Goal: Task Accomplishment & Management: Manage account settings

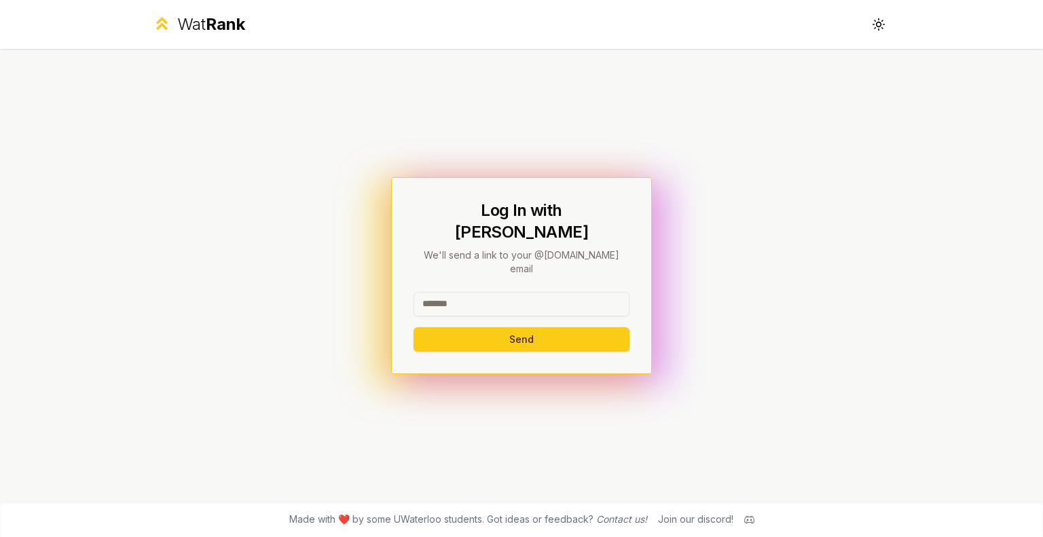
click at [433, 292] on input at bounding box center [522, 304] width 216 height 24
type input "****"
click at [414, 327] on button "Send" at bounding box center [522, 339] width 216 height 24
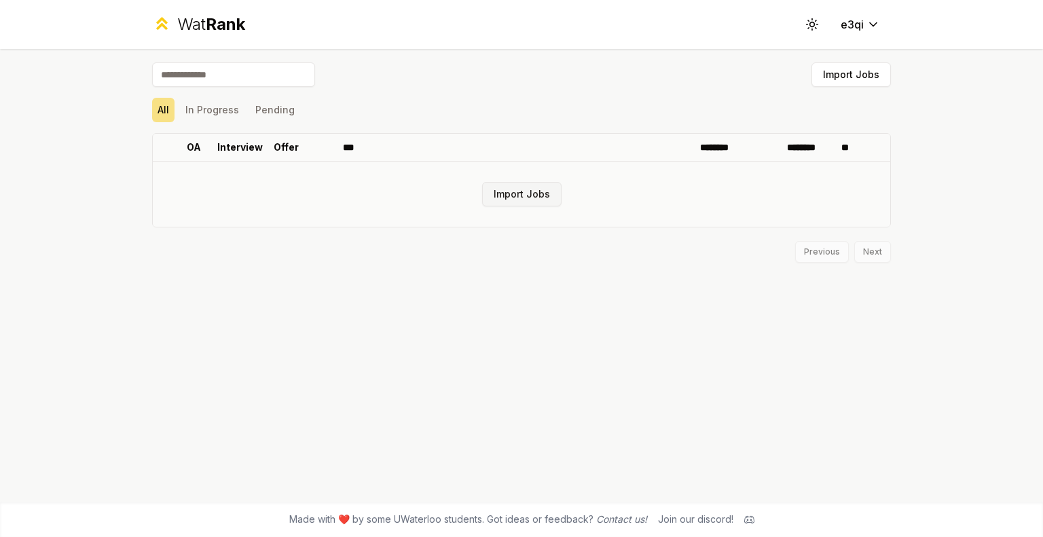
click at [530, 197] on button "Import Jobs" at bounding box center [521, 194] width 79 height 24
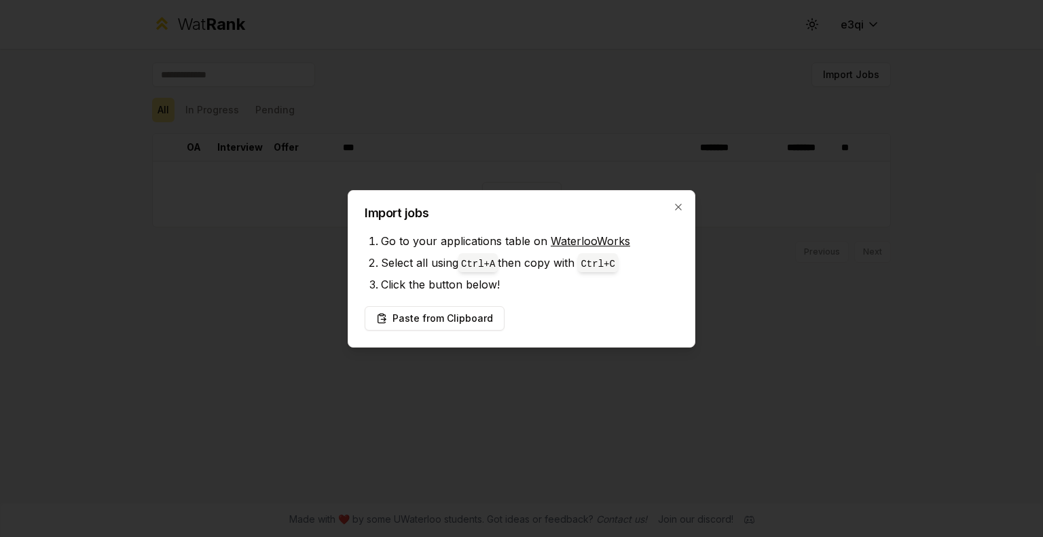
click at [522, 301] on div "Import jobs Go to your applications table on WaterlooWorks Select all using Ctr…" at bounding box center [522, 269] width 348 height 158
click at [467, 317] on button "Paste from Clipboard" at bounding box center [435, 318] width 140 height 24
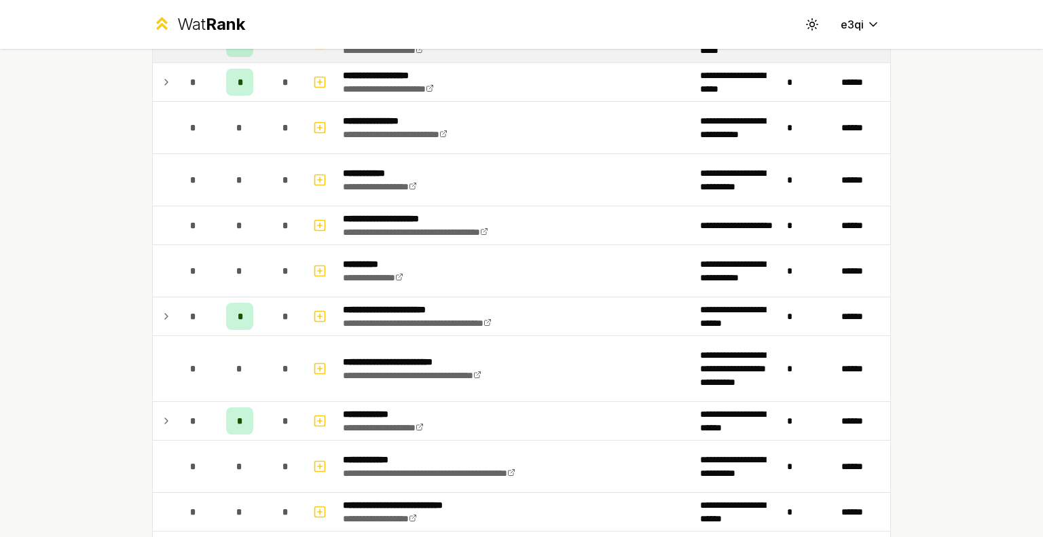
scroll to position [1771, 0]
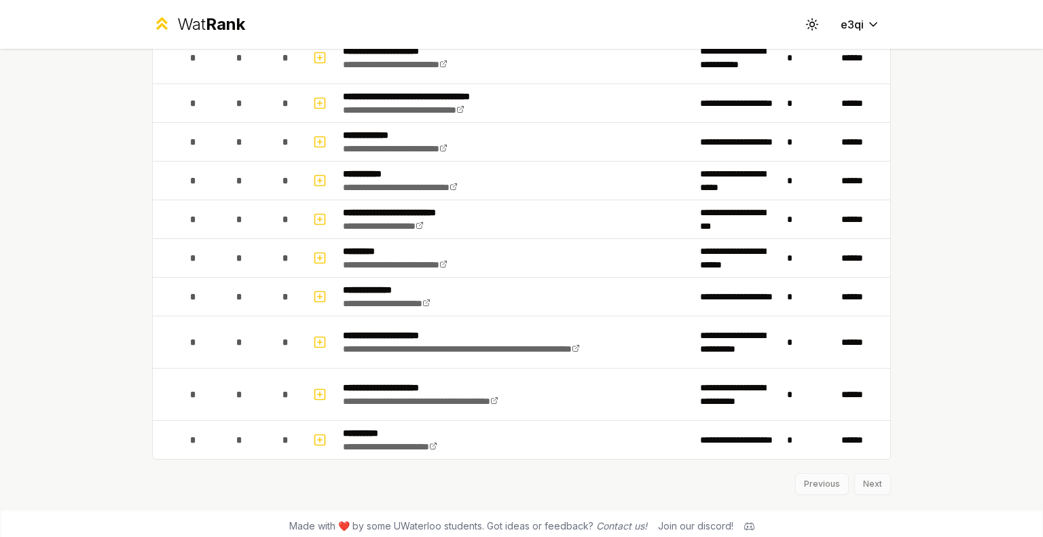
click at [863, 473] on div "Previous Next" at bounding box center [521, 477] width 739 height 35
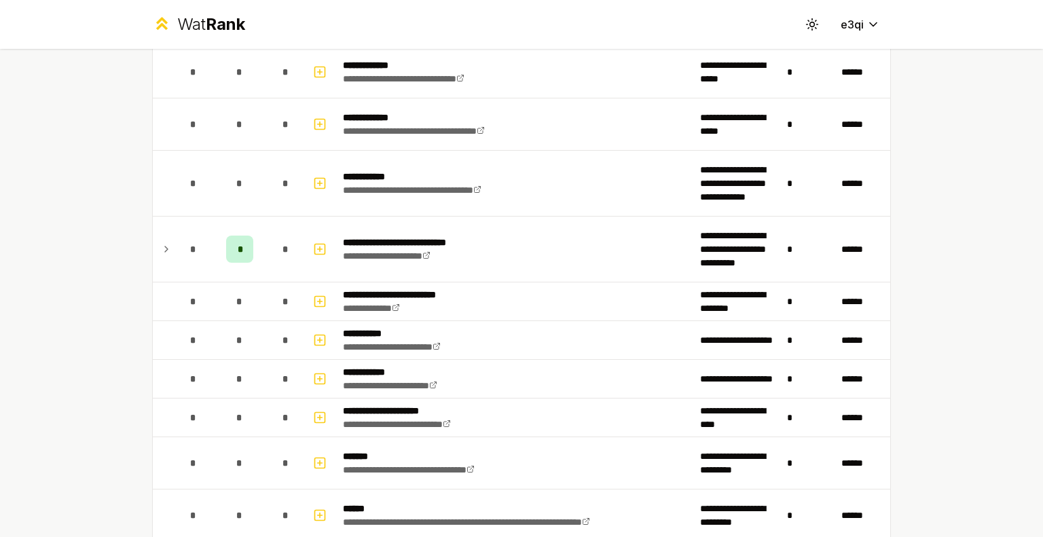
scroll to position [0, 0]
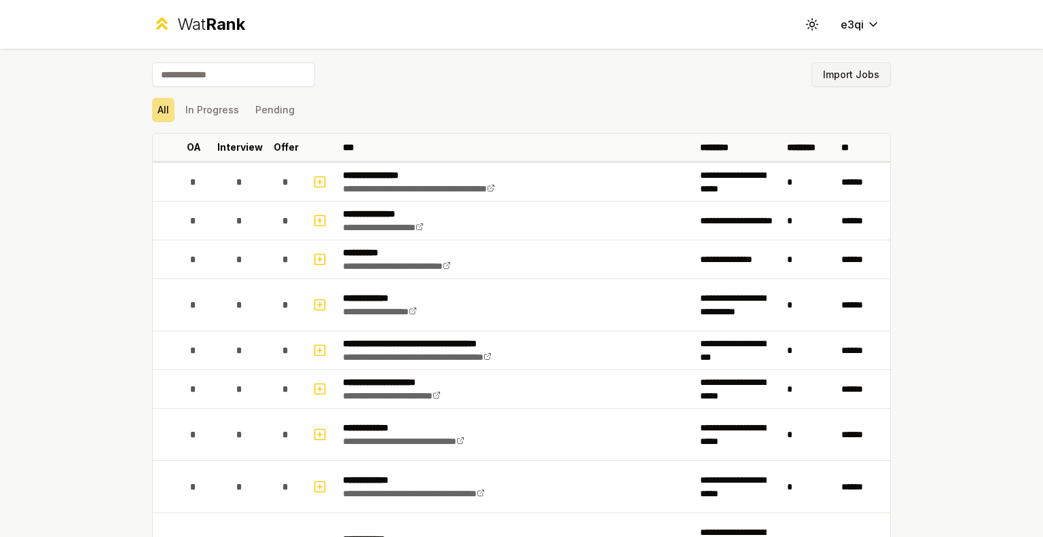
click at [821, 80] on button "Import Jobs" at bounding box center [851, 74] width 79 height 24
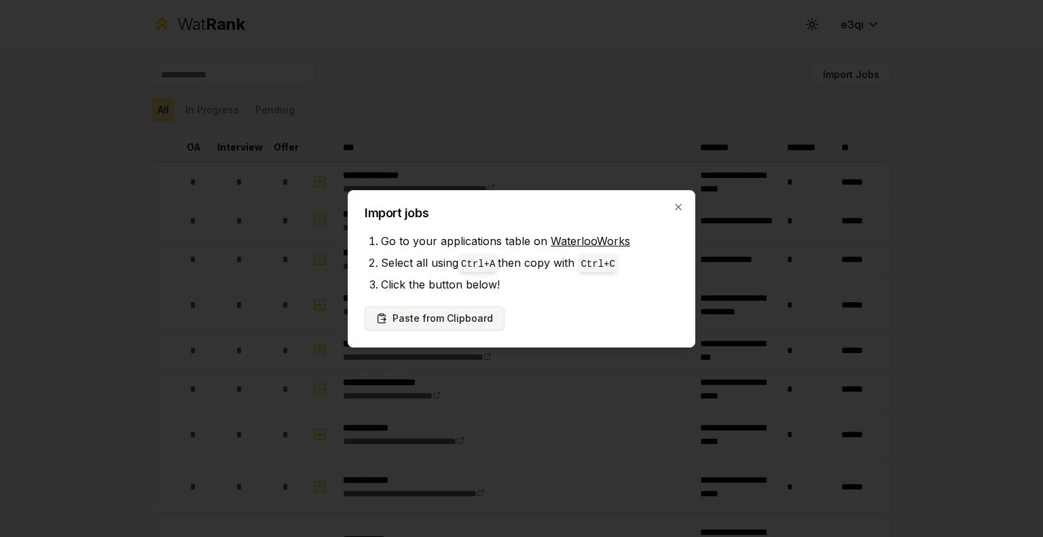
click at [477, 314] on button "Paste from Clipboard" at bounding box center [435, 318] width 140 height 24
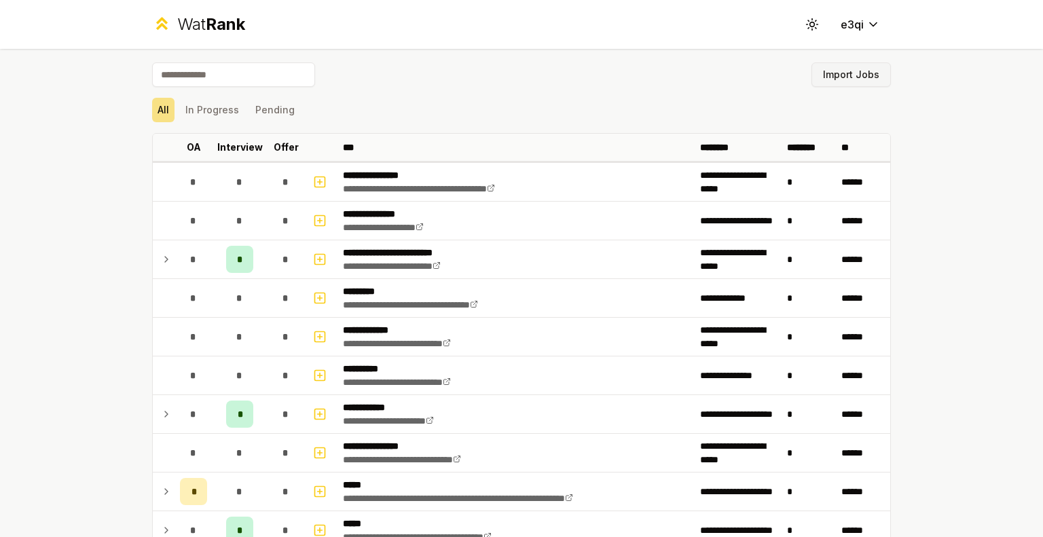
click at [856, 69] on button "Import Jobs" at bounding box center [851, 74] width 79 height 24
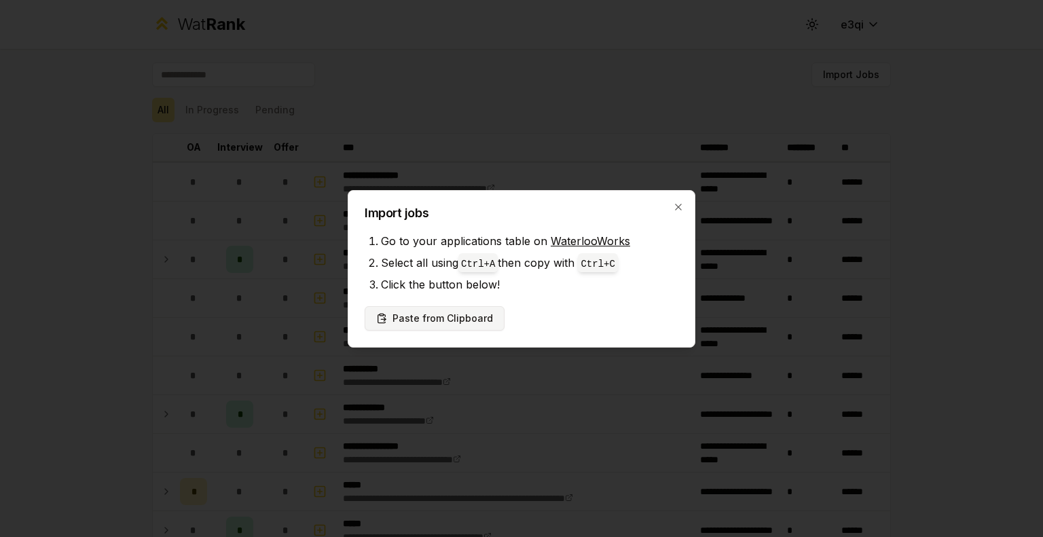
click at [463, 314] on button "Paste from Clipboard" at bounding box center [435, 318] width 140 height 24
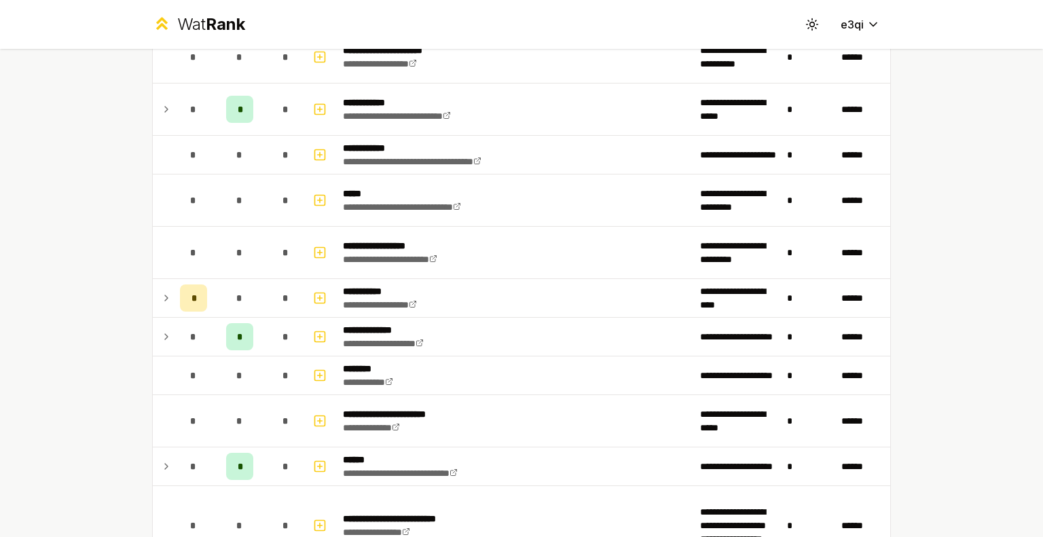
scroll to position [2249, 0]
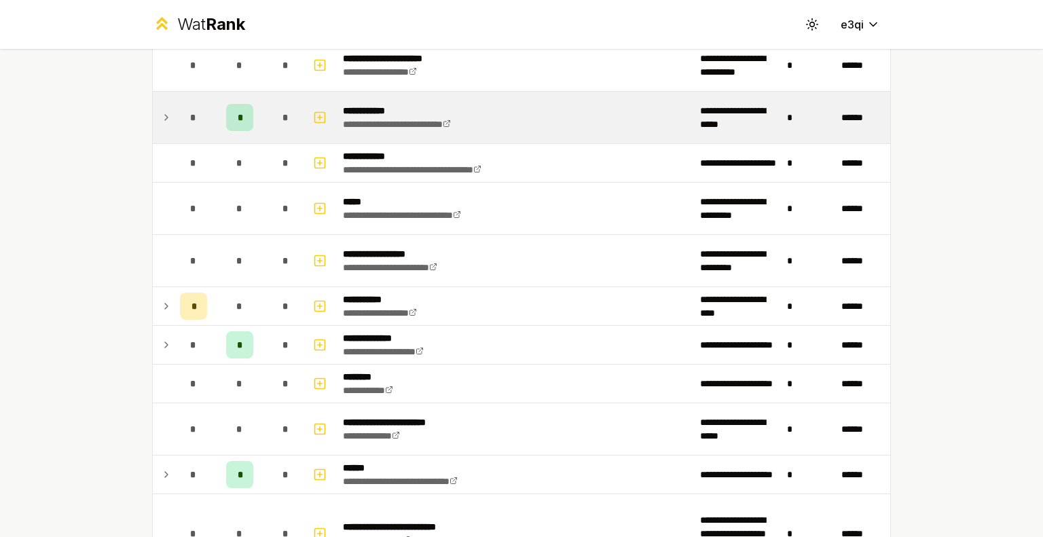
click at [161, 111] on icon at bounding box center [166, 117] width 11 height 16
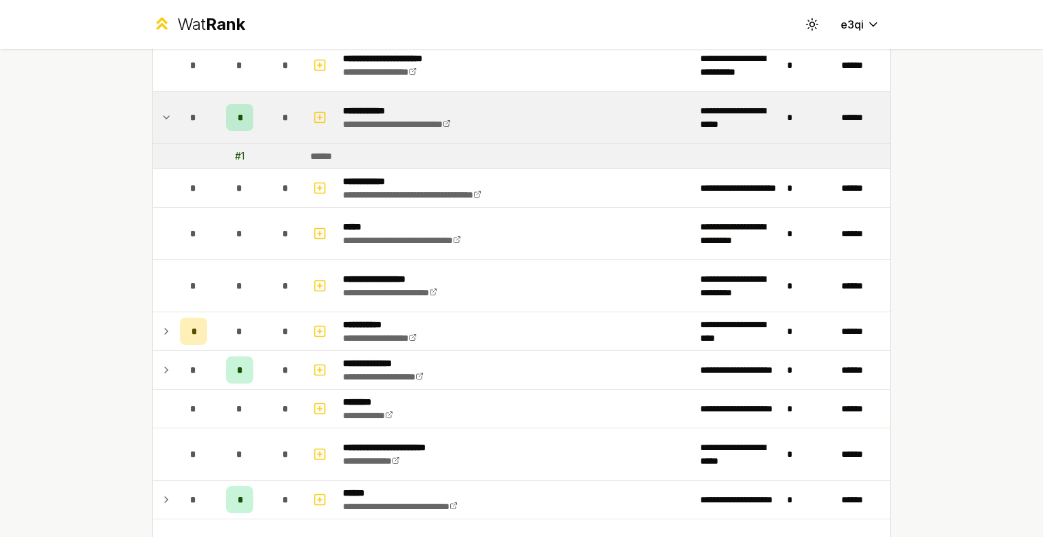
click at [161, 111] on icon at bounding box center [166, 117] width 11 height 16
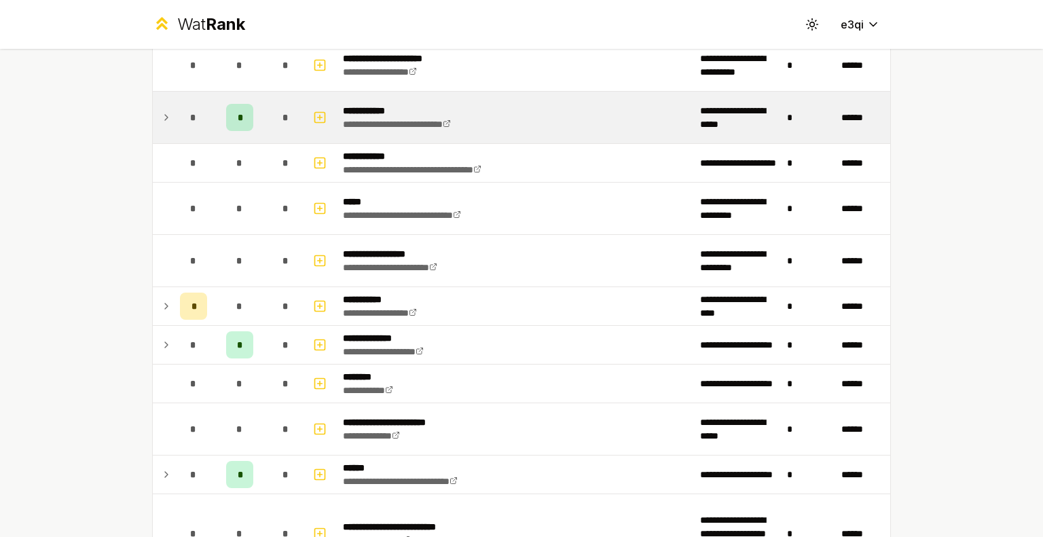
click at [238, 111] on span "*" at bounding box center [240, 118] width 4 height 14
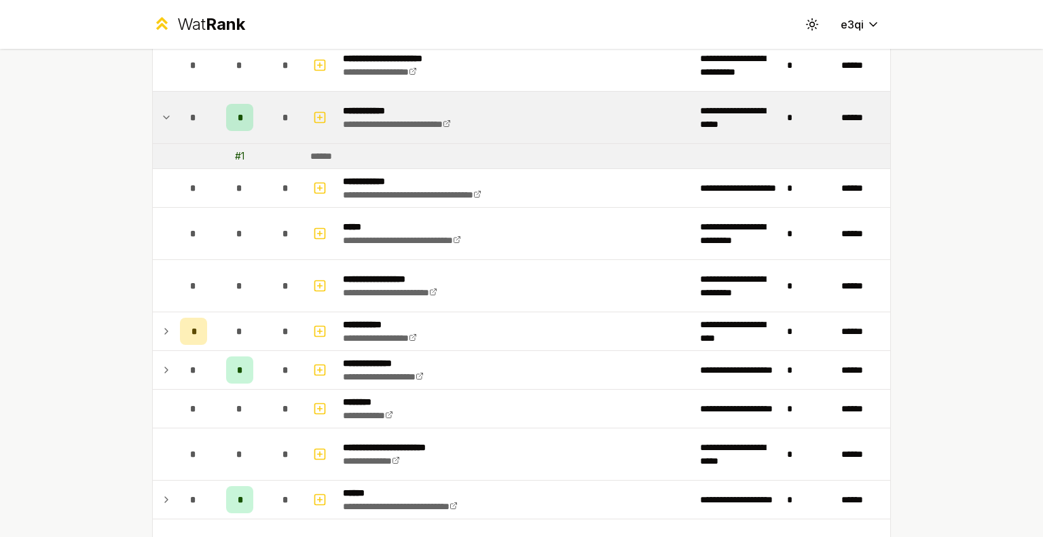
click at [238, 111] on span "*" at bounding box center [240, 118] width 4 height 14
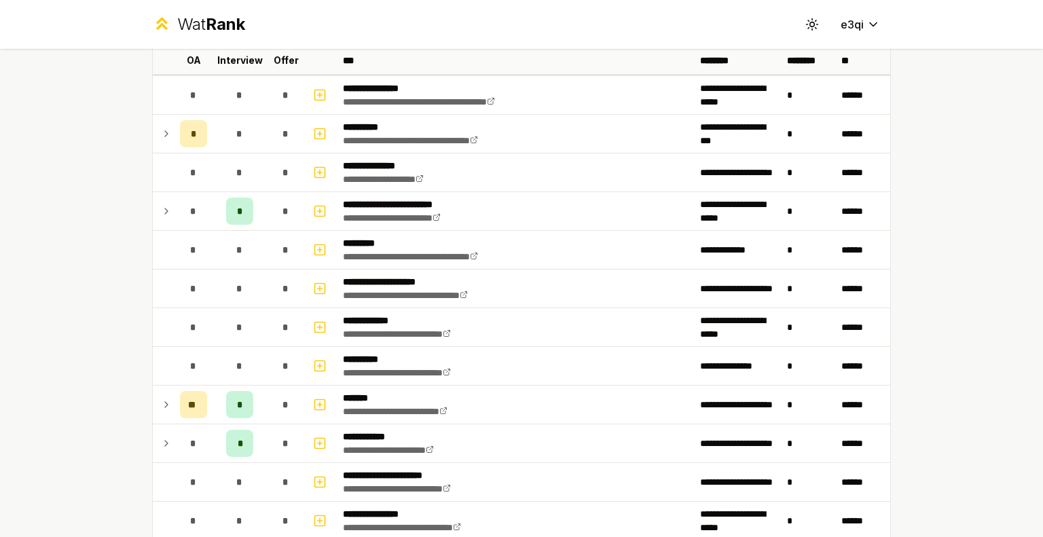
scroll to position [0, 0]
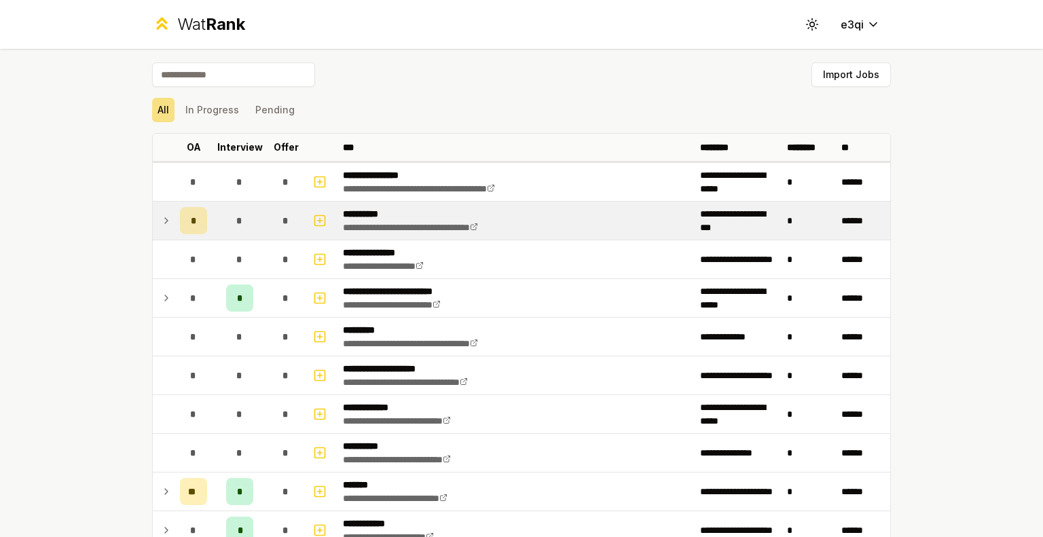
click at [159, 230] on td at bounding box center [164, 221] width 22 height 38
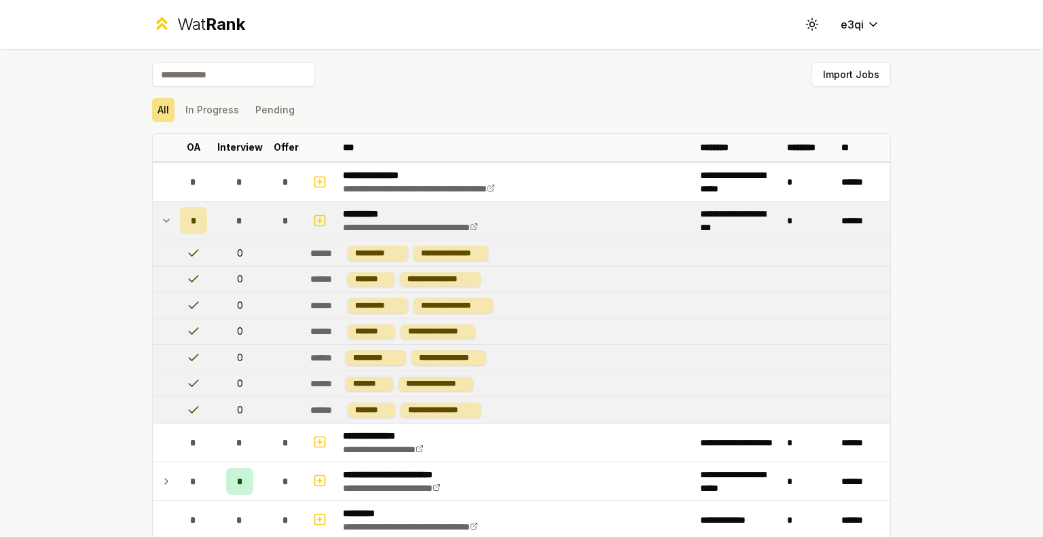
click at [162, 223] on icon at bounding box center [166, 221] width 11 height 16
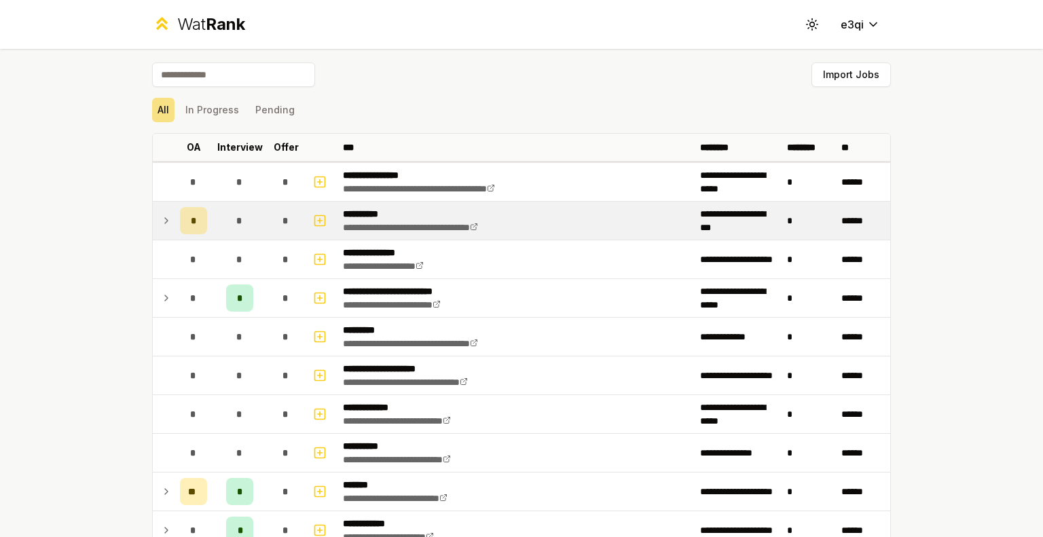
click at [162, 223] on icon at bounding box center [166, 221] width 11 height 16
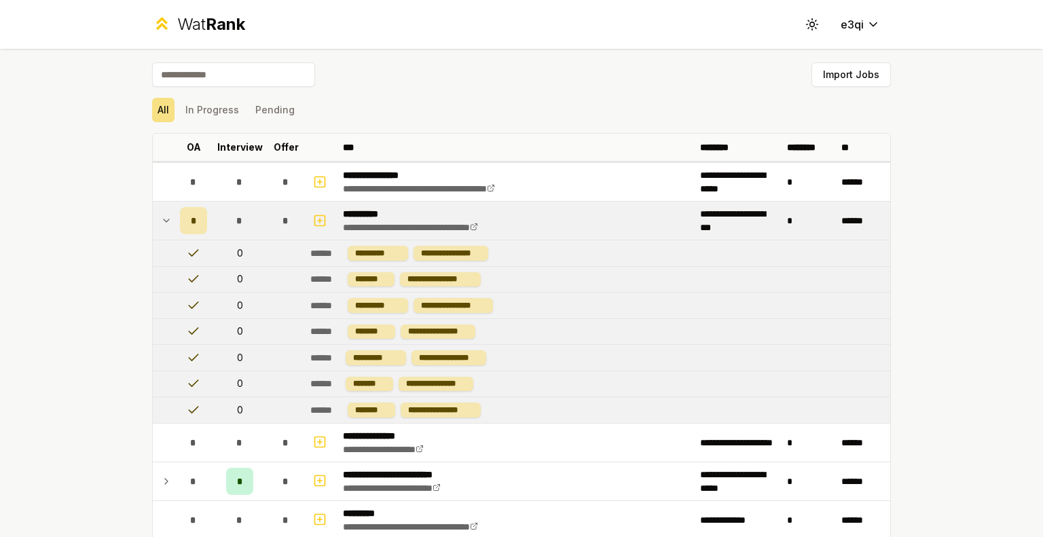
click at [162, 223] on icon at bounding box center [166, 221] width 11 height 16
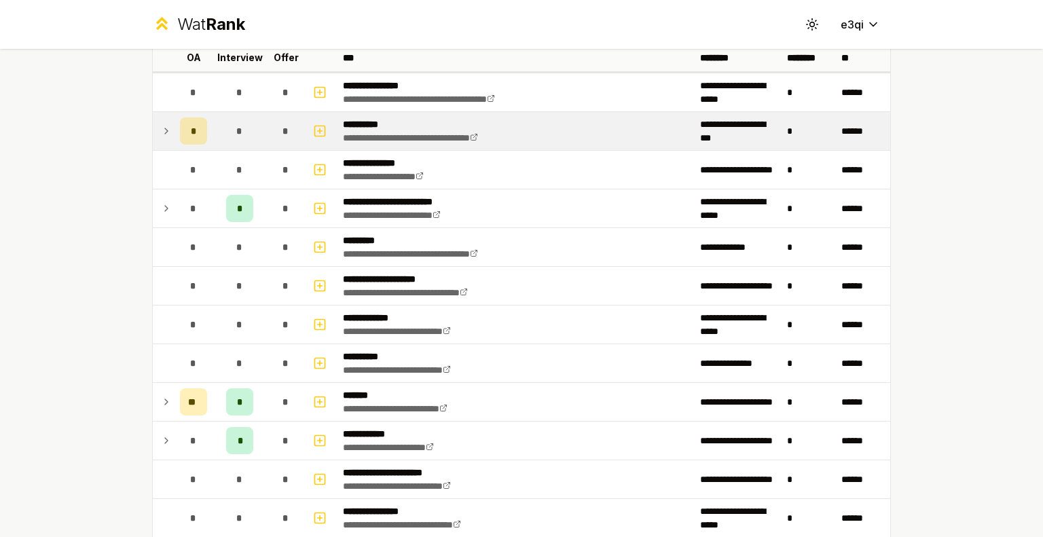
scroll to position [94, 0]
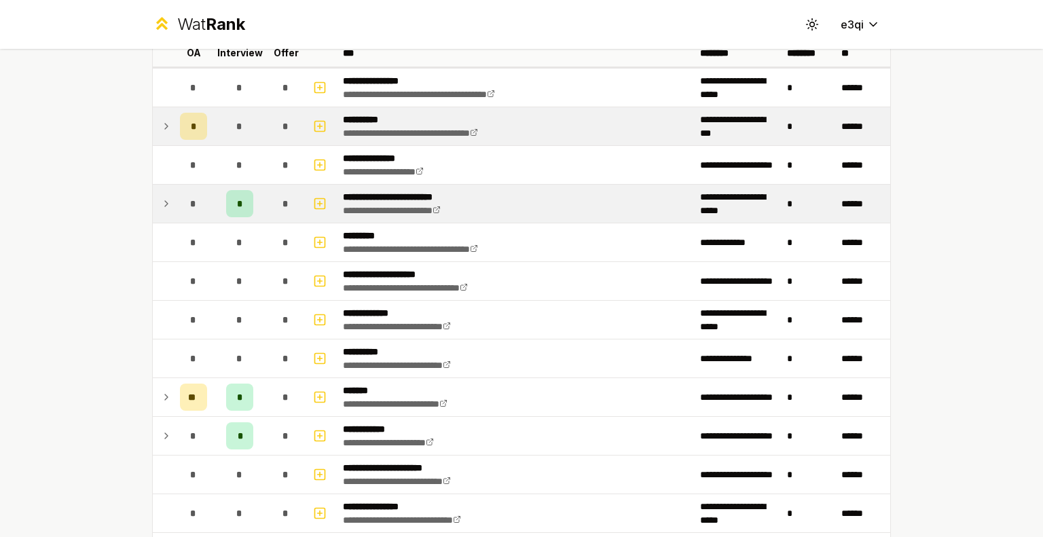
click at [175, 206] on td "*" at bounding box center [194, 204] width 38 height 38
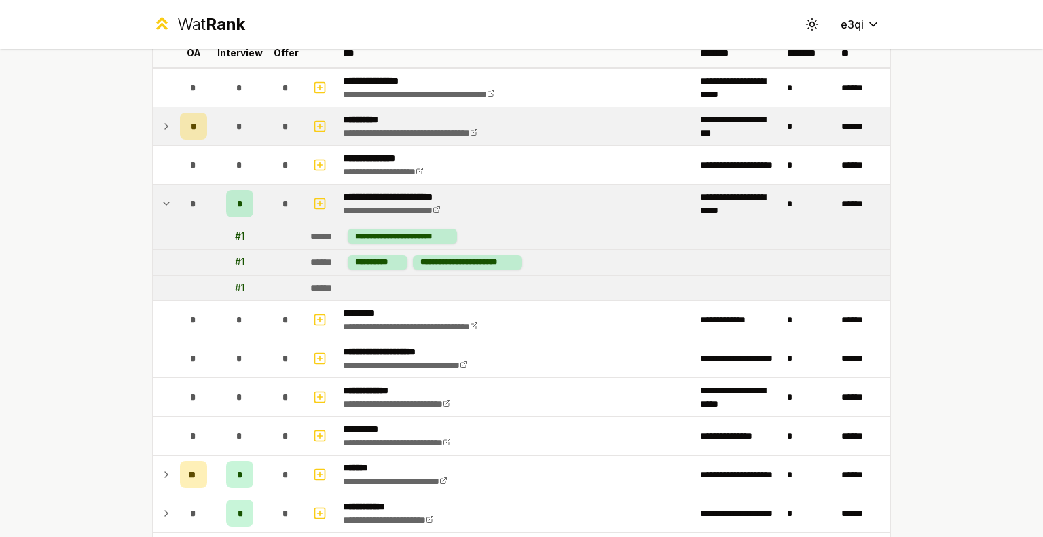
click at [180, 209] on div "*" at bounding box center [193, 203] width 27 height 27
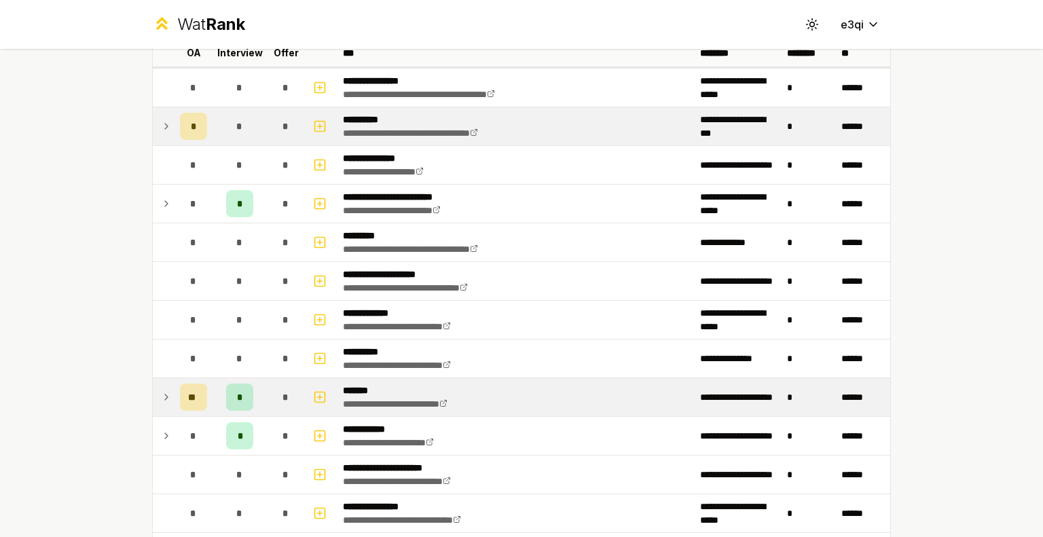
click at [175, 396] on td "**" at bounding box center [194, 397] width 38 height 38
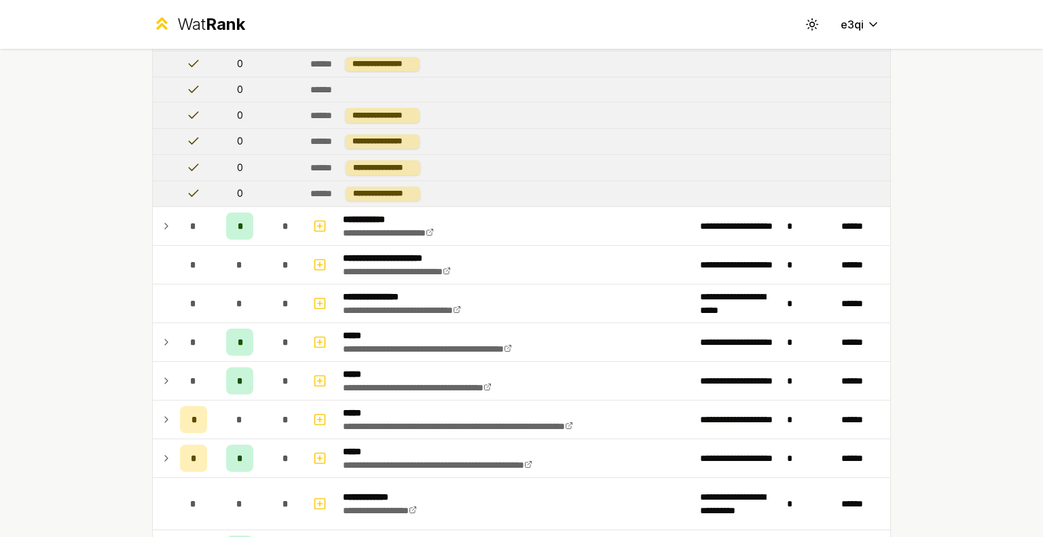
scroll to position [778, 0]
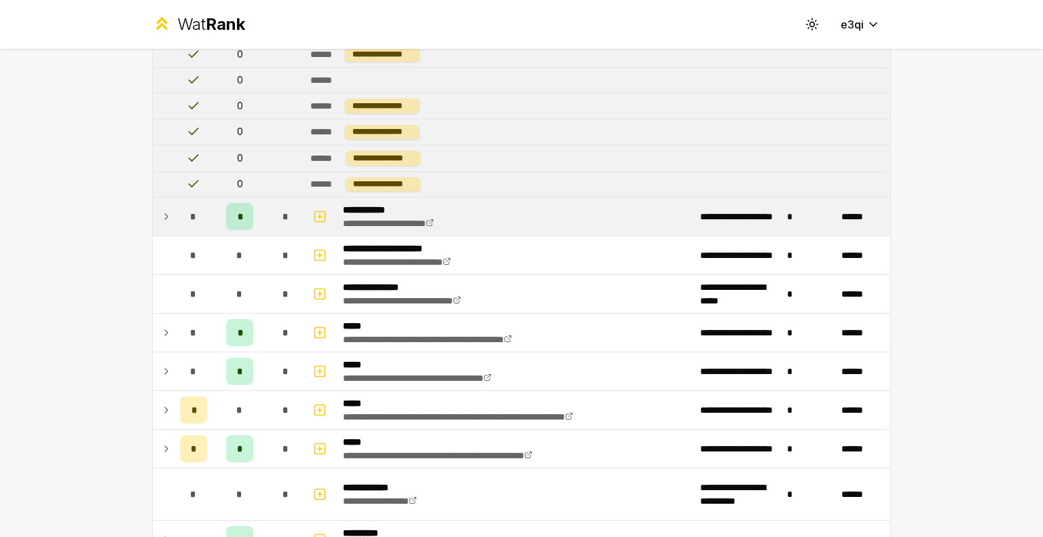
click at [158, 226] on td at bounding box center [164, 217] width 22 height 38
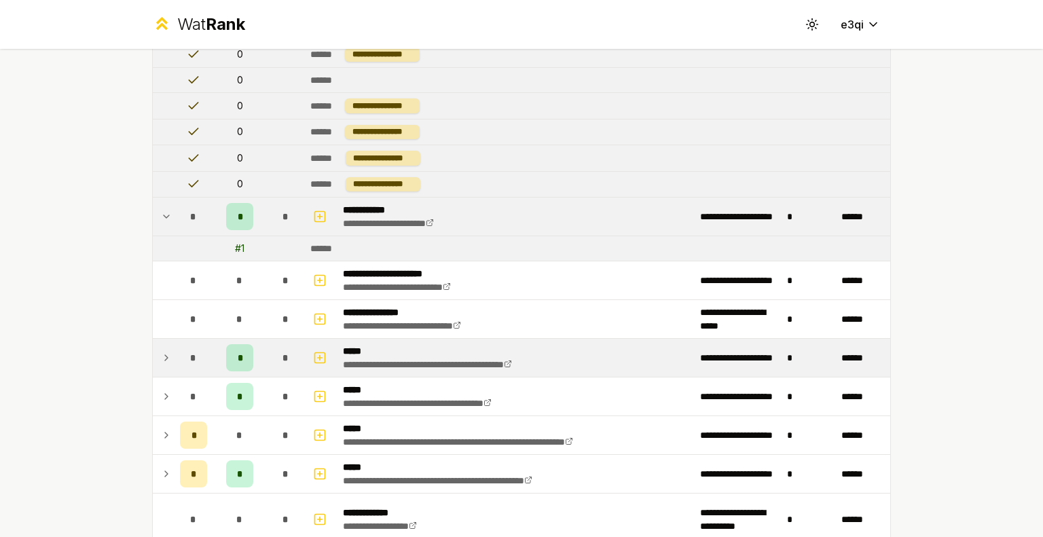
click at [204, 357] on td "*" at bounding box center [194, 358] width 38 height 38
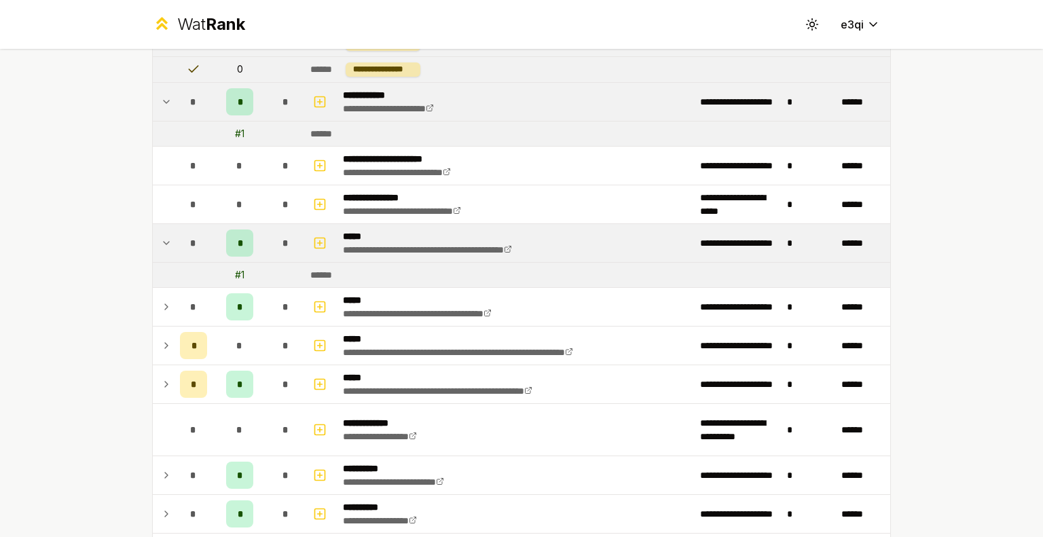
scroll to position [894, 0]
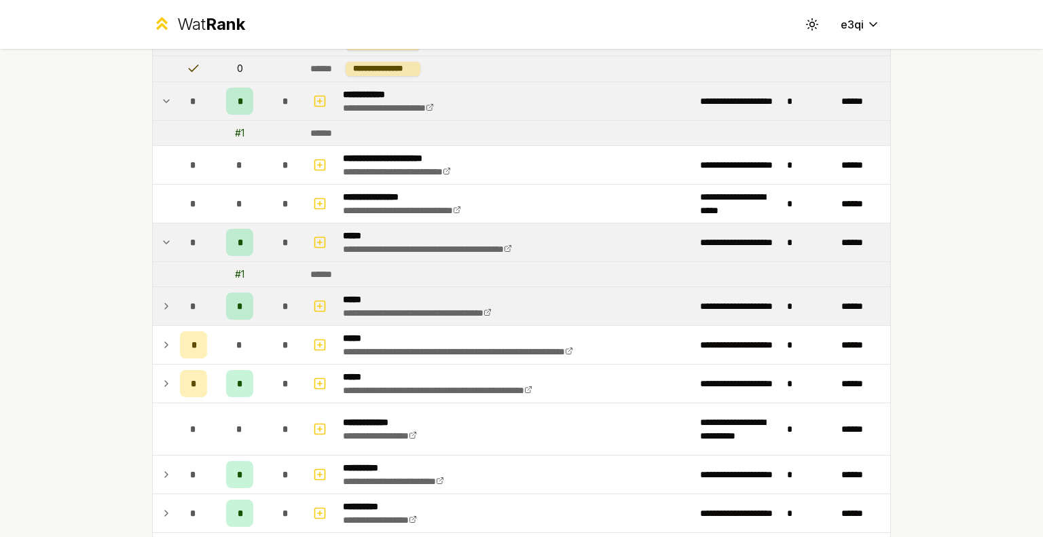
click at [194, 301] on div "*" at bounding box center [193, 306] width 27 height 27
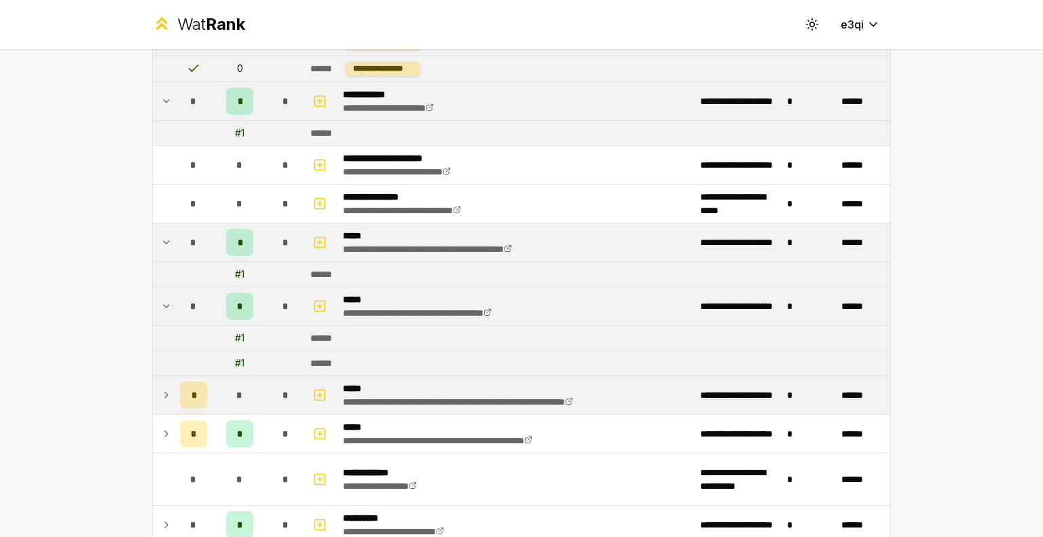
click at [206, 395] on td "*" at bounding box center [194, 395] width 38 height 38
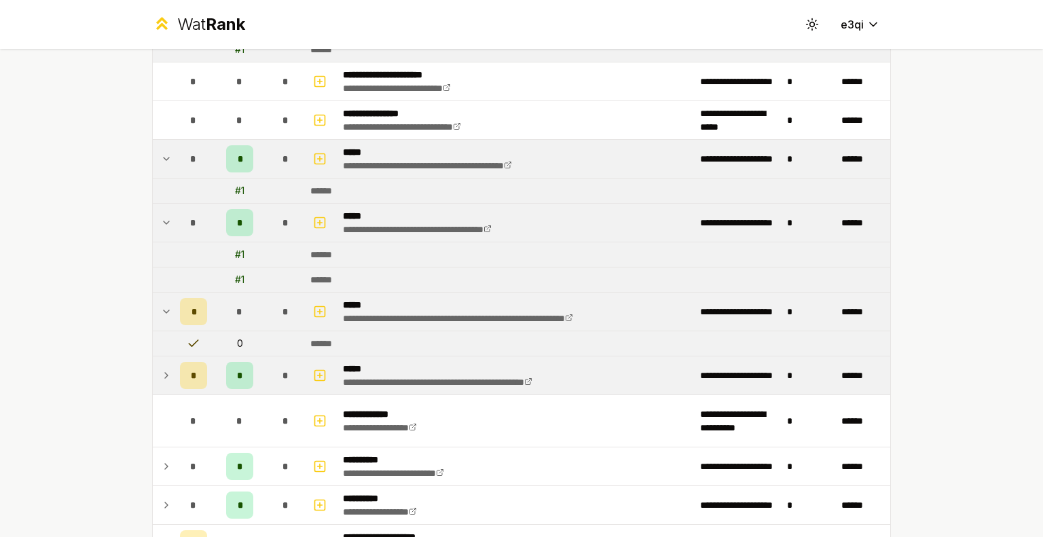
click at [205, 373] on td "*" at bounding box center [194, 376] width 38 height 38
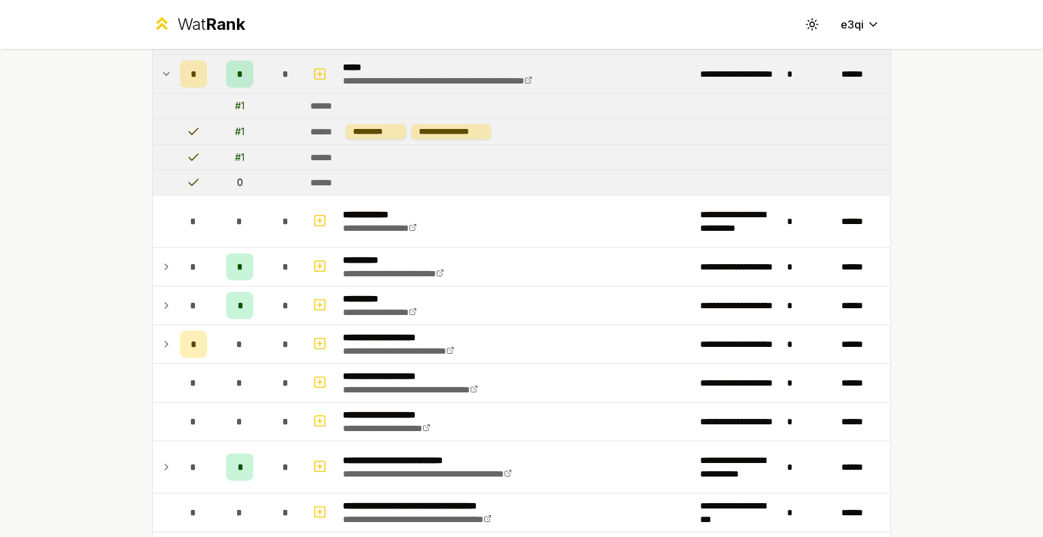
scroll to position [1278, 0]
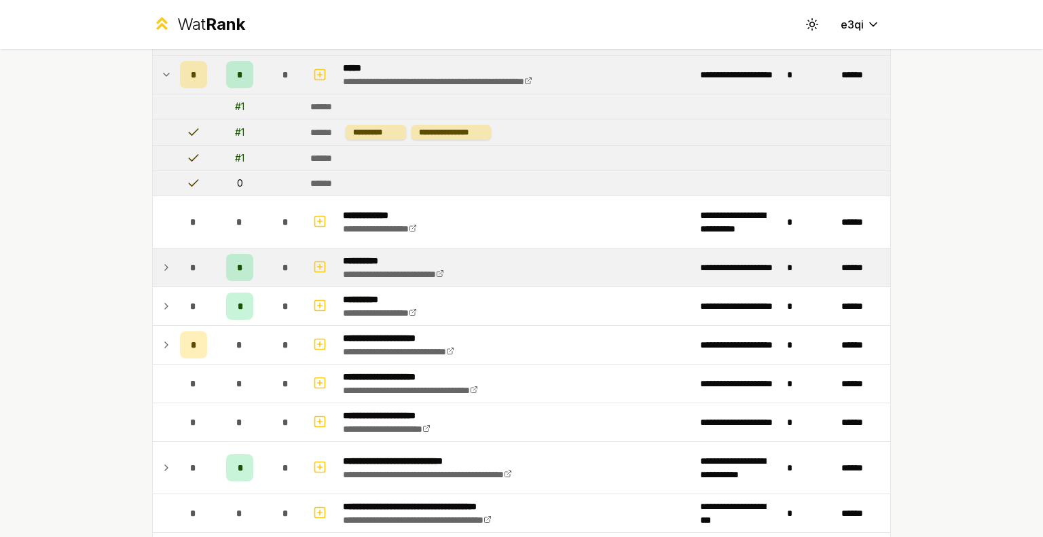
click at [213, 260] on td "*" at bounding box center [240, 268] width 54 height 38
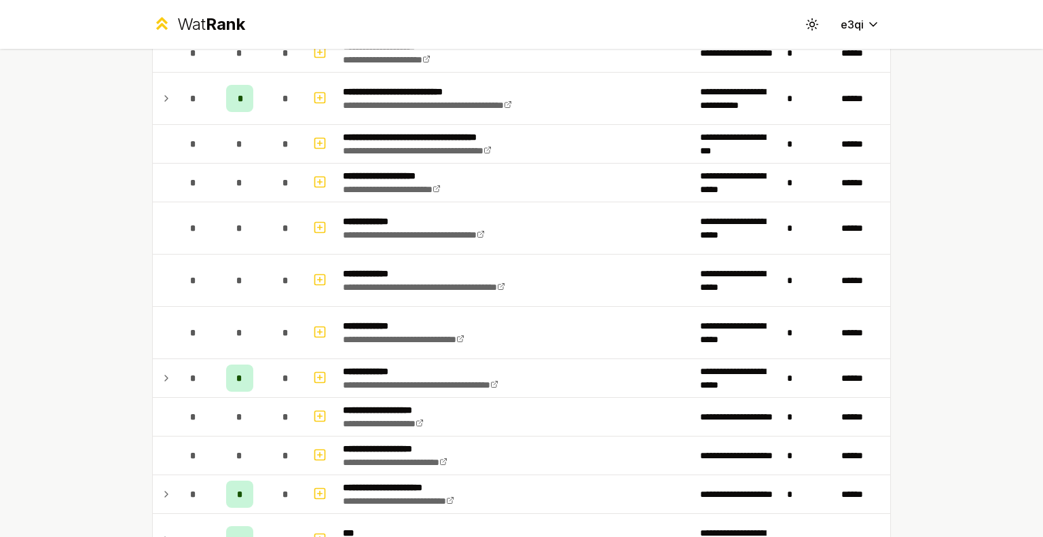
scroll to position [1773, 0]
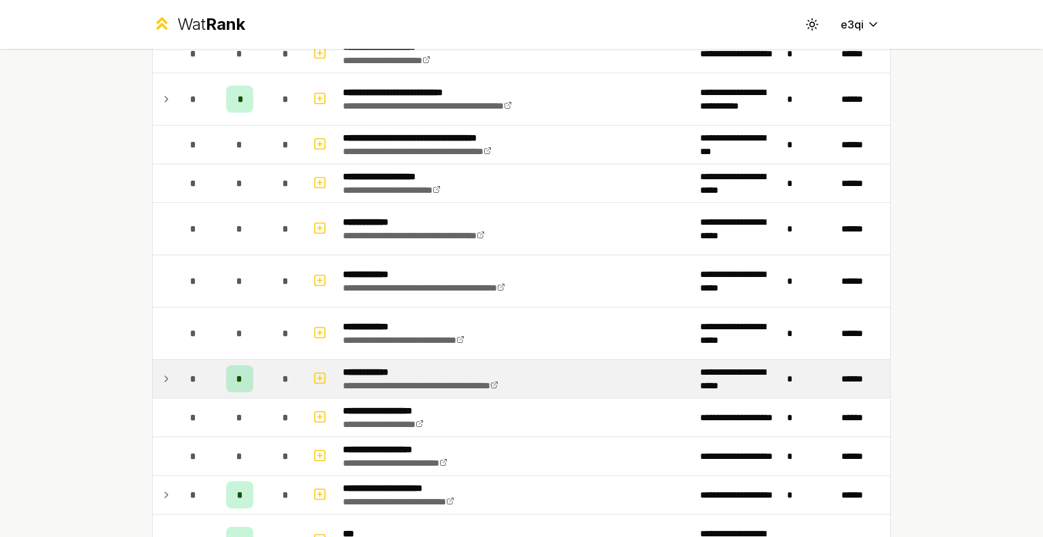
click at [190, 376] on span "*" at bounding box center [193, 379] width 6 height 14
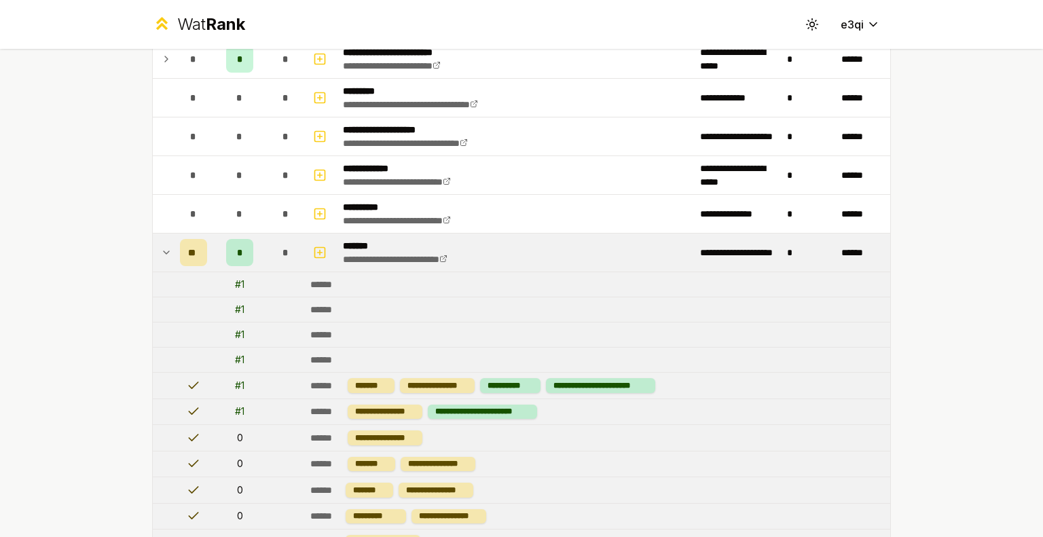
scroll to position [0, 0]
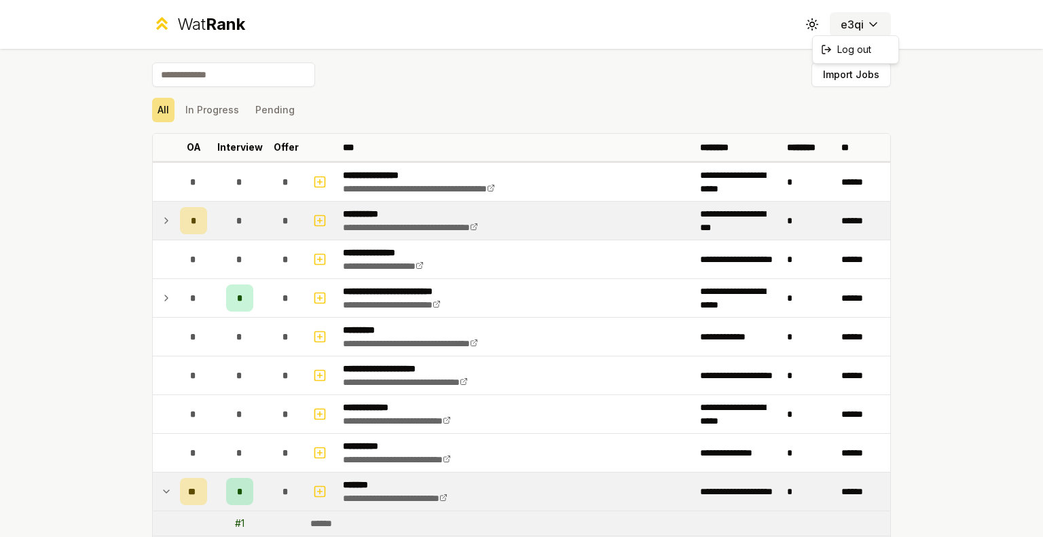
click at [856, 24] on html "**********" at bounding box center [521, 268] width 1043 height 537
click at [203, 113] on html "**********" at bounding box center [521, 268] width 1043 height 537
click at [203, 113] on button "In Progress" at bounding box center [212, 110] width 65 height 24
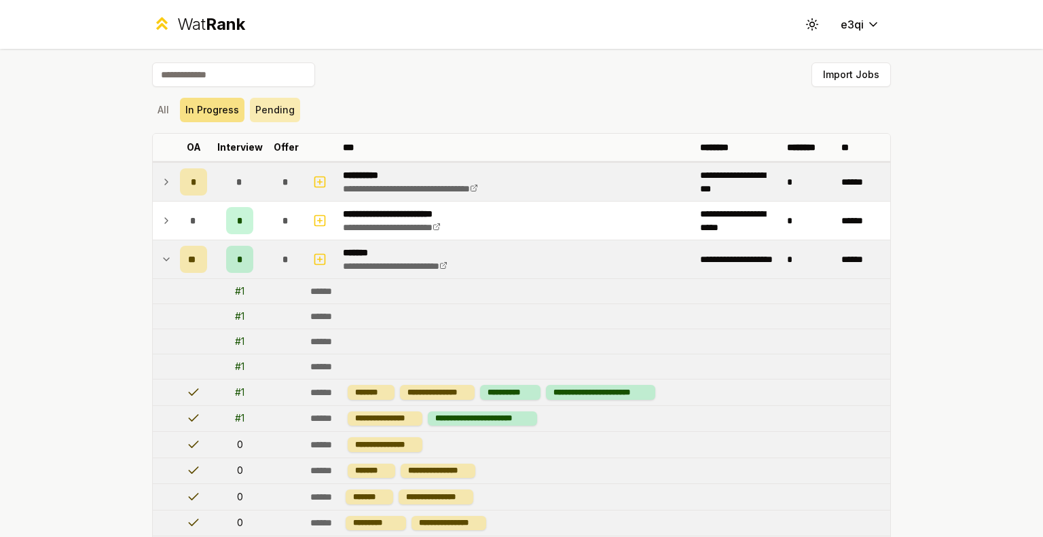
click at [280, 119] on button "Pending" at bounding box center [275, 110] width 50 height 24
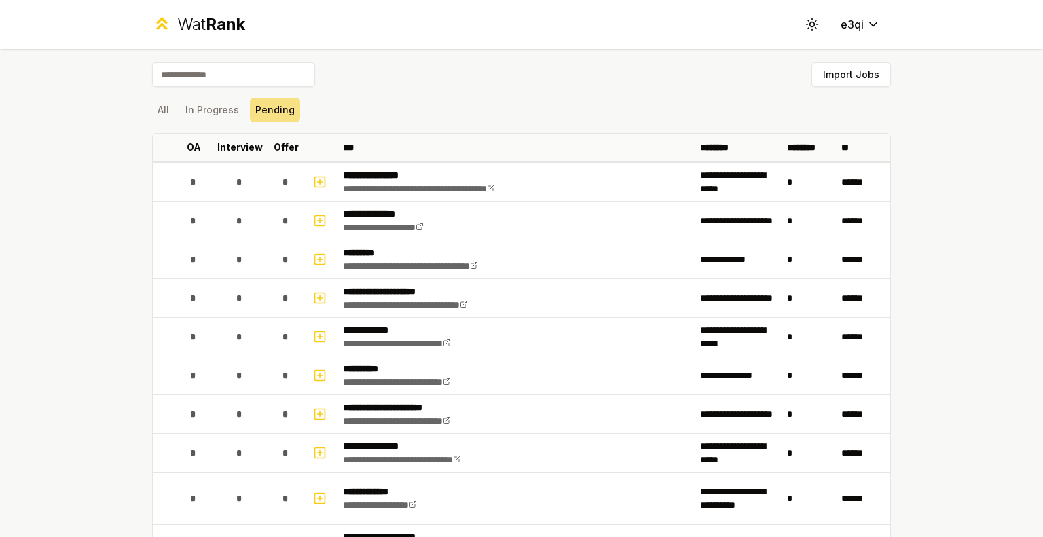
click at [196, 29] on div "Wat Rank" at bounding box center [211, 25] width 68 height 22
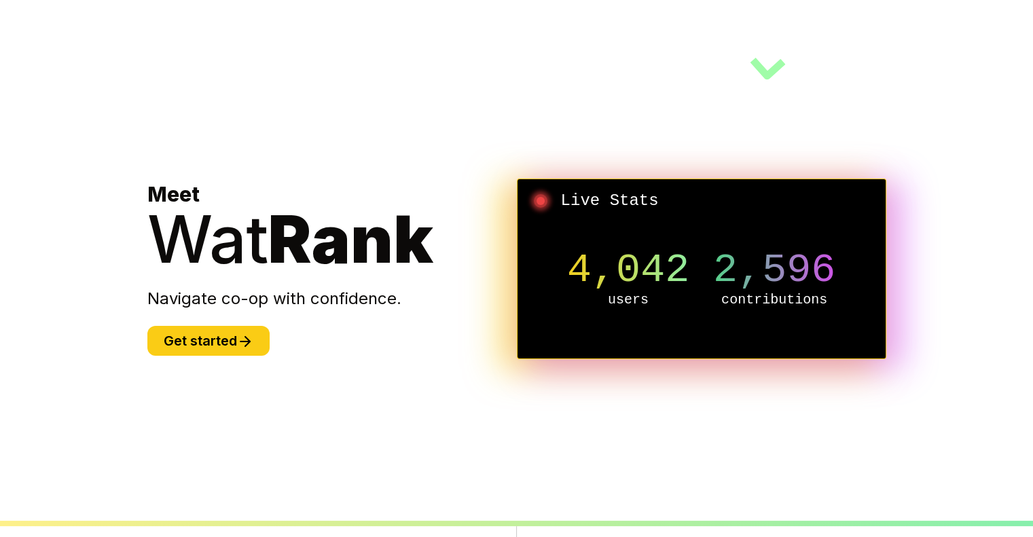
click at [247, 357] on section "Meet Wat Rank Navigate co-op with confidence. Get started Live Stats 4,042 user…" at bounding box center [517, 268] width 782 height 537
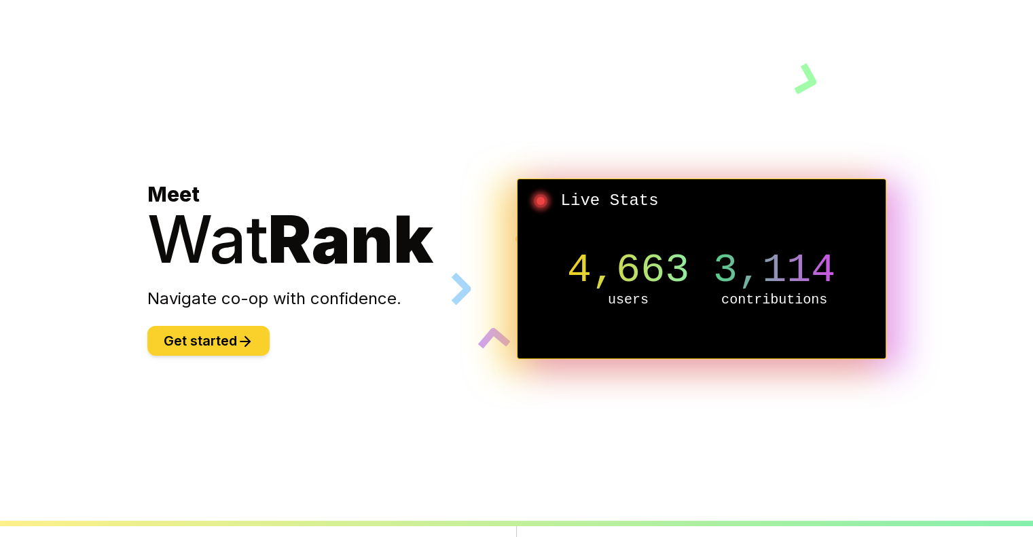
click at [249, 351] on button "Get started" at bounding box center [208, 341] width 122 height 30
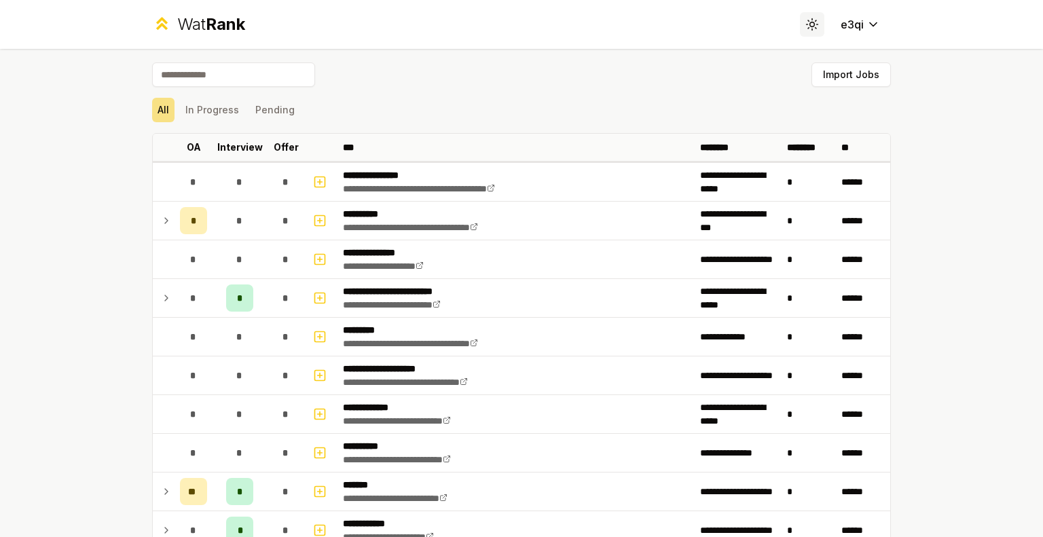
click at [810, 24] on icon at bounding box center [812, 24] width 13 height 13
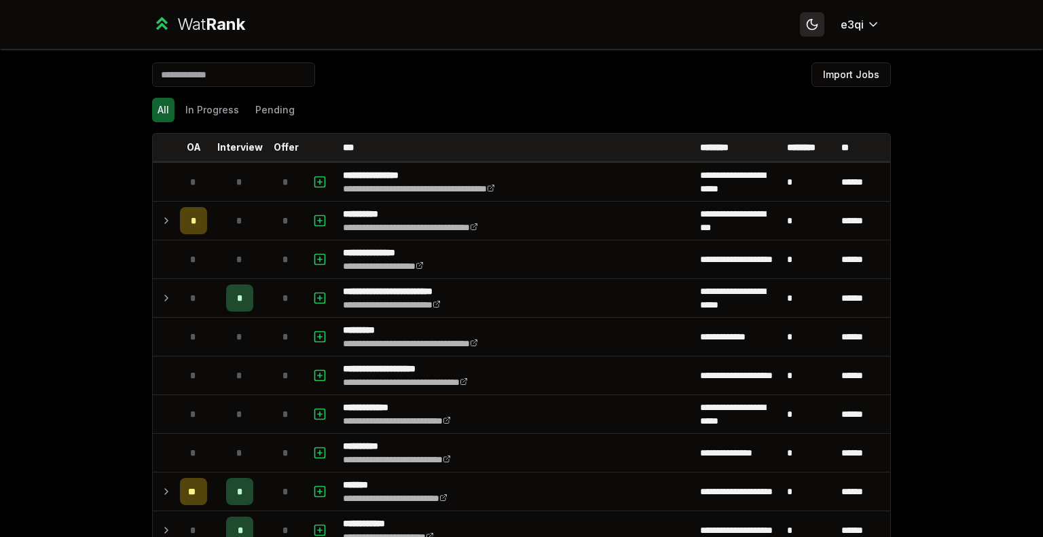
click at [811, 24] on icon at bounding box center [813, 25] width 10 height 10
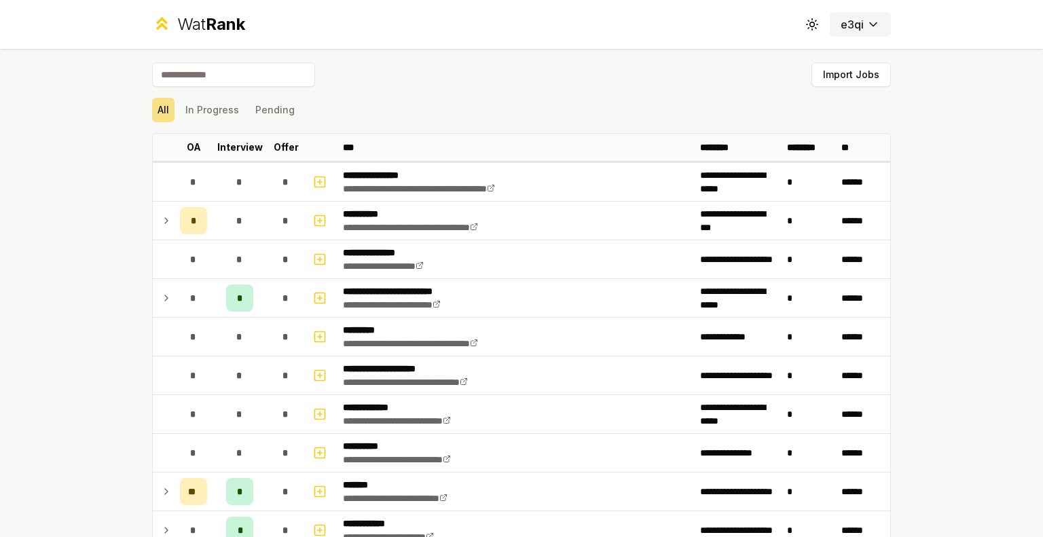
click at [853, 24] on html "**********" at bounding box center [521, 268] width 1043 height 537
click at [114, 273] on html "**********" at bounding box center [521, 268] width 1043 height 537
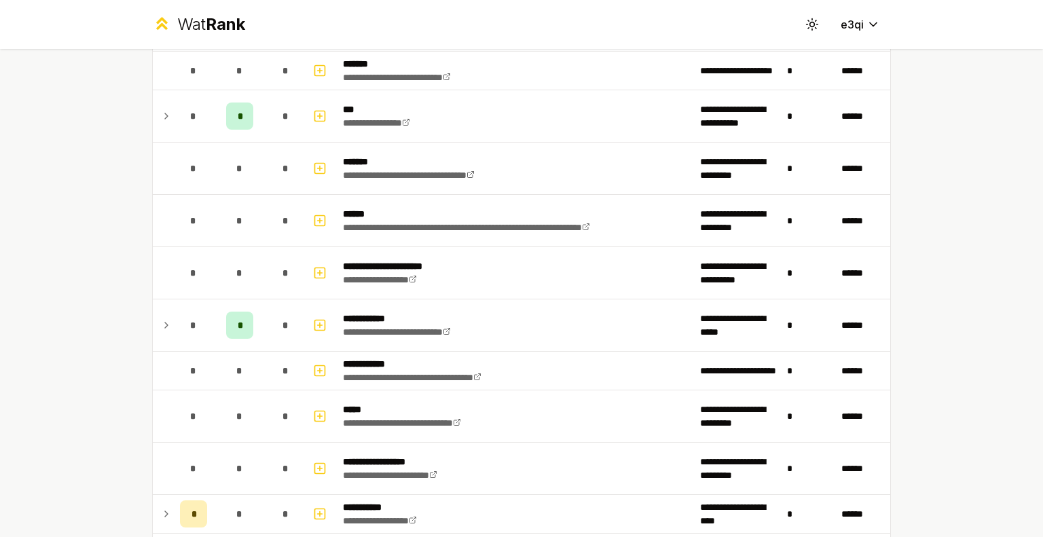
scroll to position [2154, 0]
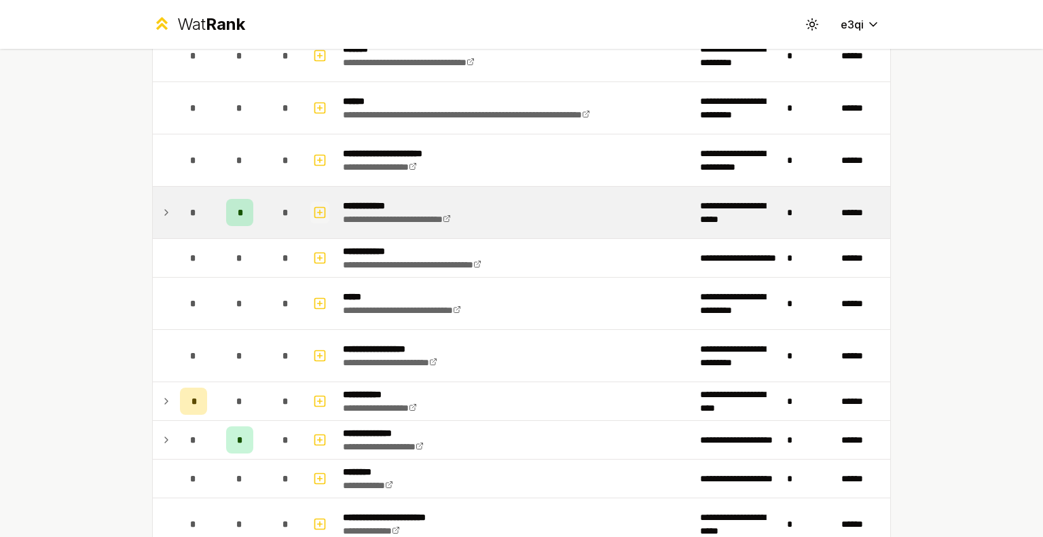
click at [318, 211] on icon "button" at bounding box center [320, 212] width 14 height 16
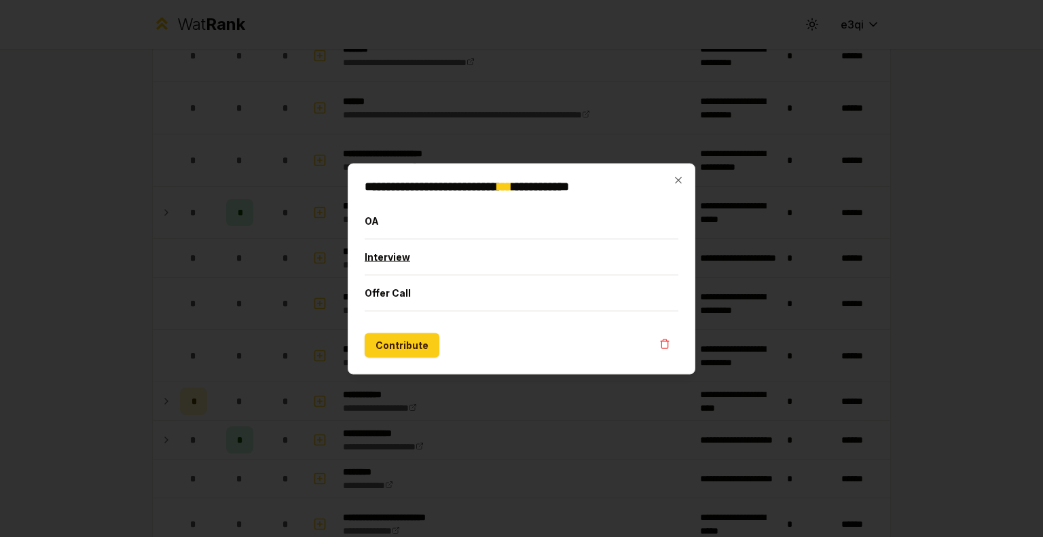
click at [400, 249] on button "Interview" at bounding box center [522, 256] width 314 height 35
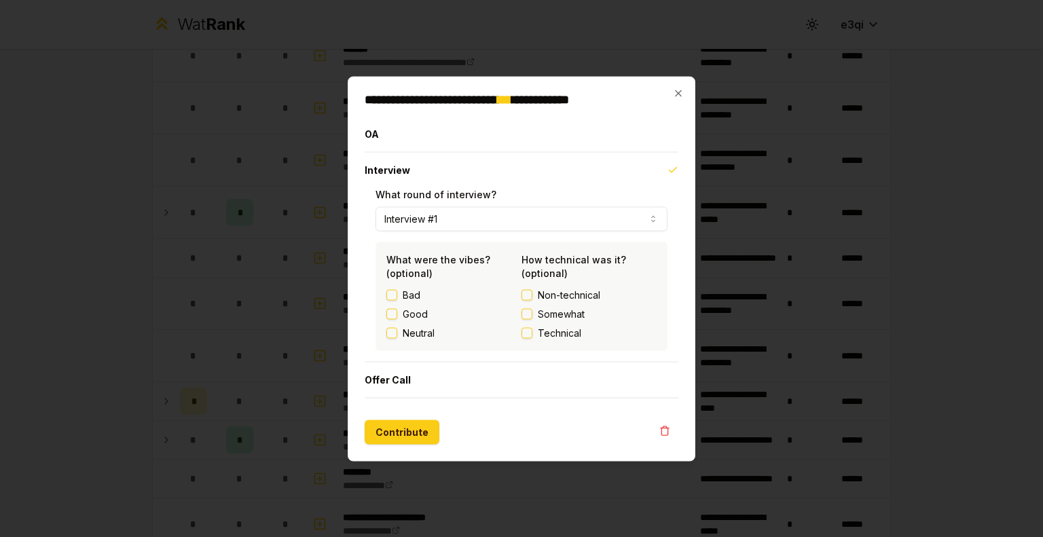
click at [431, 219] on button "Interview #1" at bounding box center [522, 218] width 292 height 24
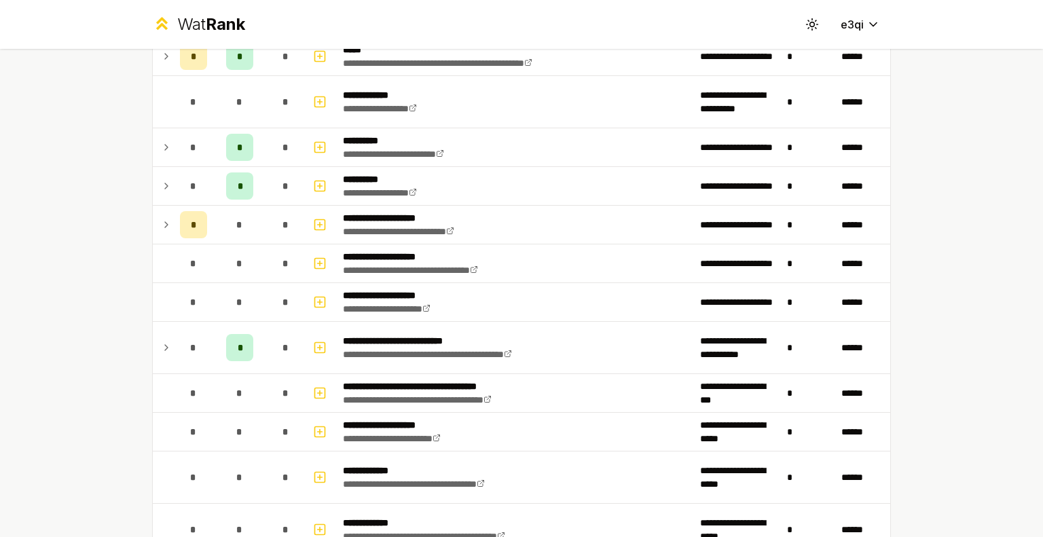
scroll to position [0, 0]
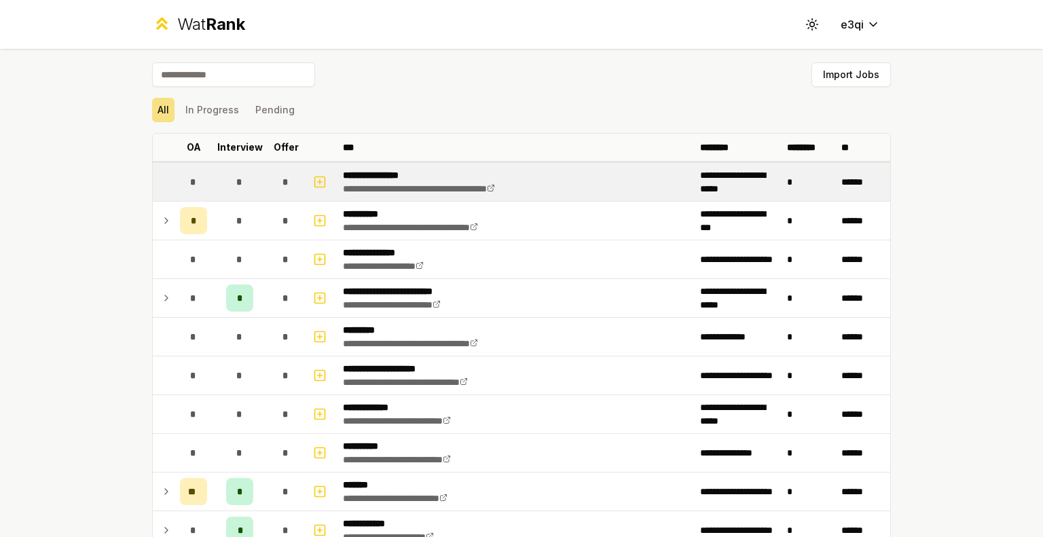
click at [286, 185] on div "*" at bounding box center [285, 181] width 27 height 27
click at [314, 185] on icon "button" at bounding box center [320, 182] width 14 height 16
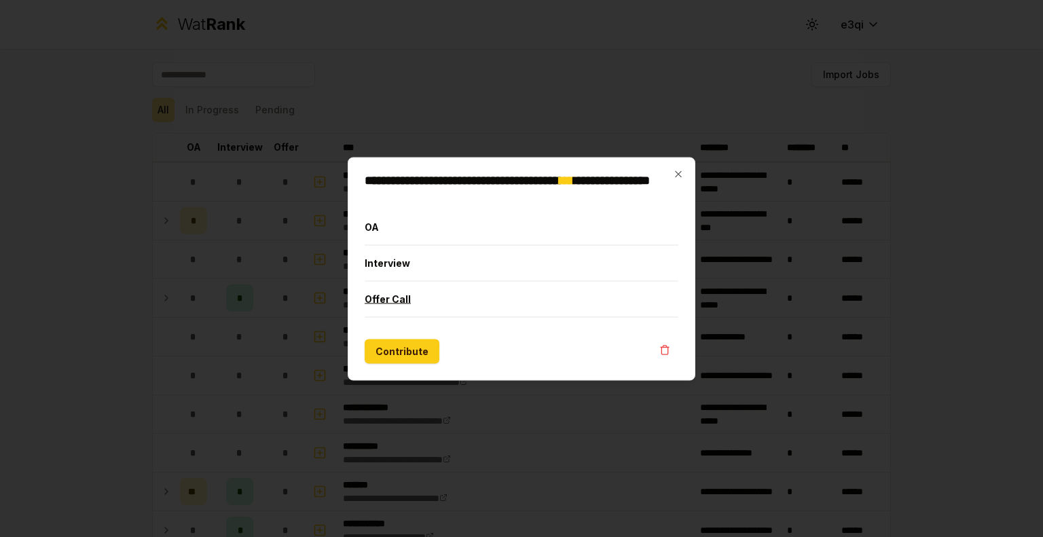
click at [374, 291] on button "Offer Call" at bounding box center [522, 298] width 314 height 35
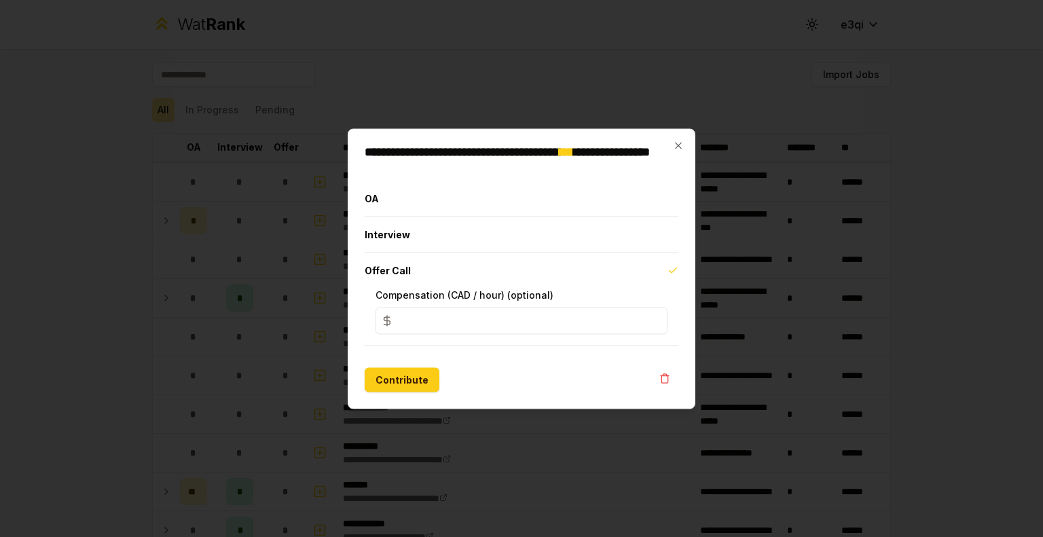
click at [404, 314] on input "*" at bounding box center [522, 320] width 292 height 27
type input "***"
click at [677, 149] on icon "button" at bounding box center [678, 145] width 11 height 11
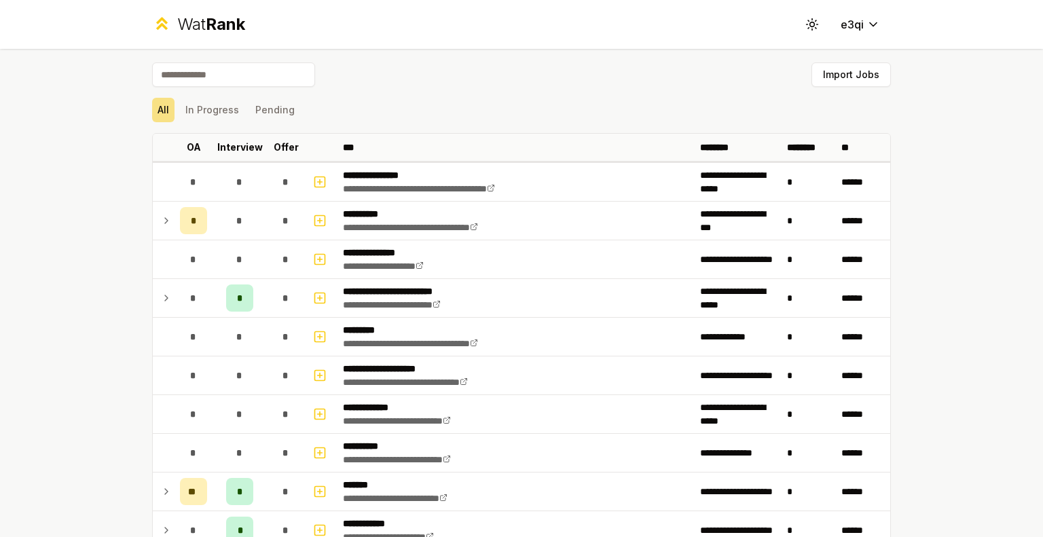
click at [848, 29] on html "**********" at bounding box center [521, 268] width 1043 height 537
click at [848, 48] on span "Log out" at bounding box center [854, 50] width 34 height 14
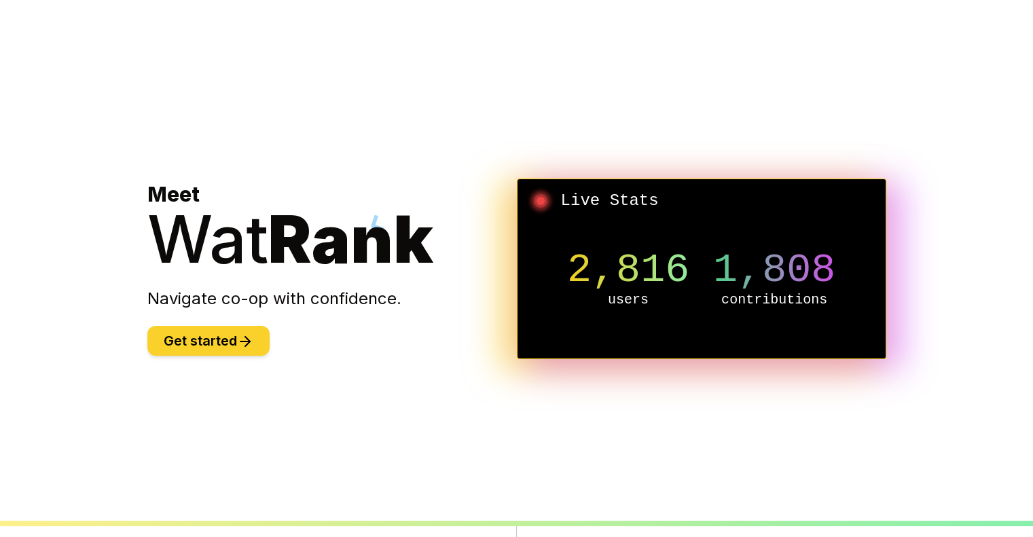
click at [239, 332] on button "Get started" at bounding box center [208, 341] width 122 height 30
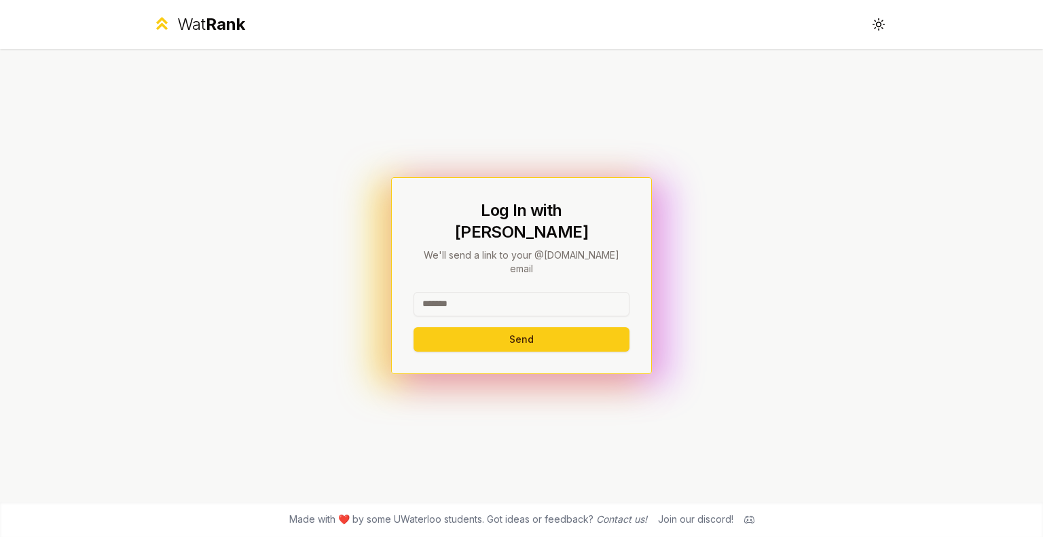
click at [755, 521] on div "Made with ❤️ by some UWaterloo students. Got ideas or feedback? Contact us! Joi…" at bounding box center [521, 519] width 869 height 35
click at [747, 518] on icon at bounding box center [749, 520] width 10 height 10
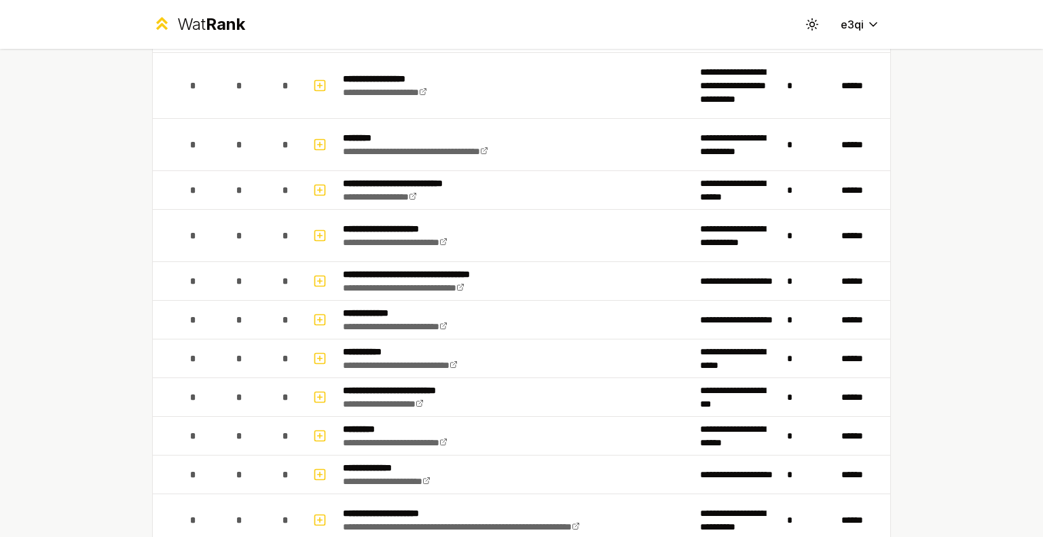
scroll to position [4056, 0]
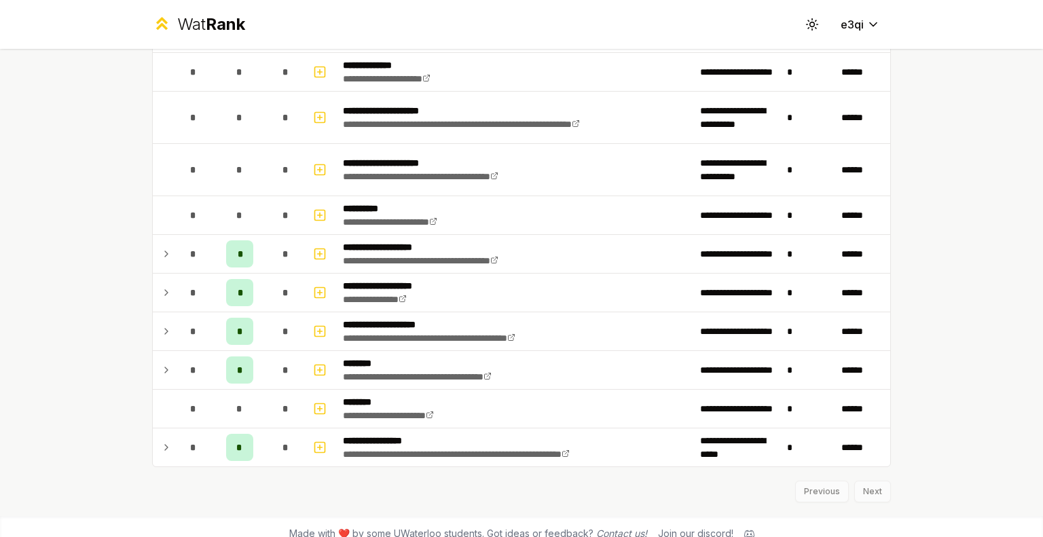
drag, startPoint x: 920, startPoint y: 391, endPoint x: 939, endPoint y: 569, distance: 179.7
click at [746, 530] on icon at bounding box center [749, 533] width 10 height 7
